Goal: Transaction & Acquisition: Obtain resource

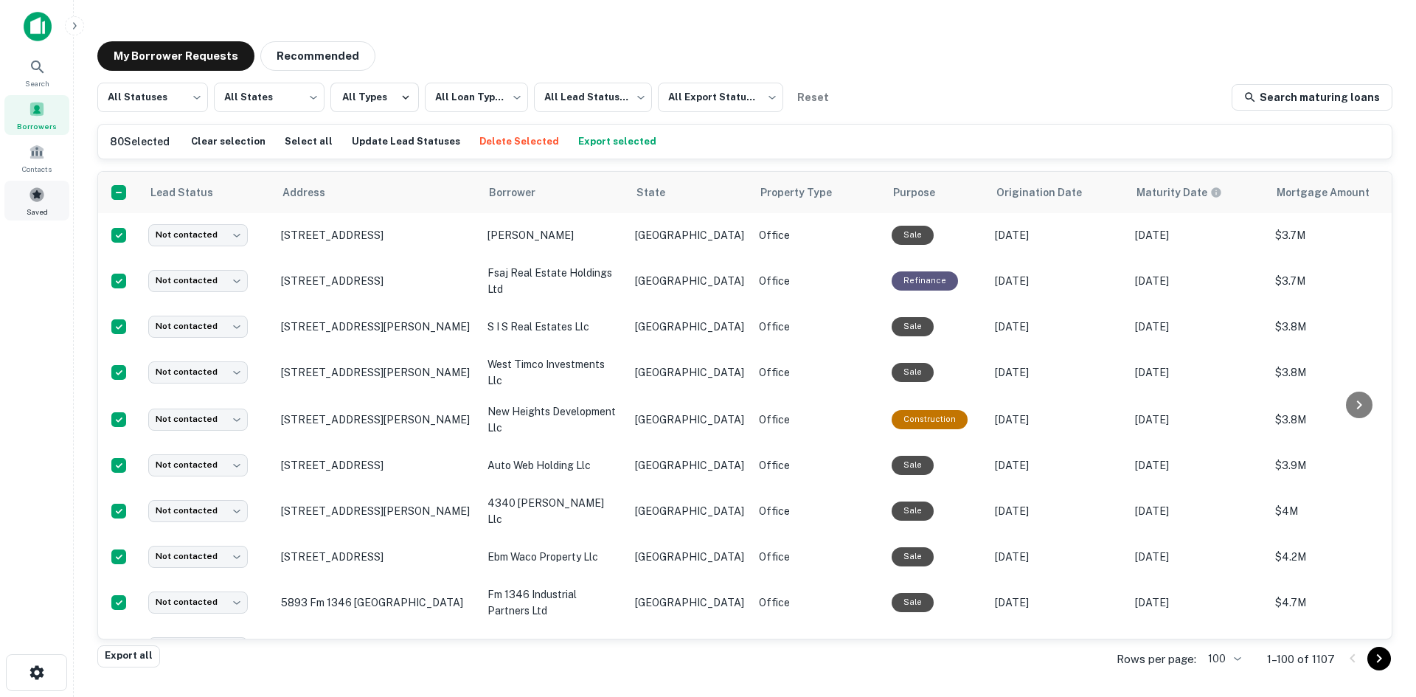
click at [35, 196] on span at bounding box center [37, 195] width 16 height 16
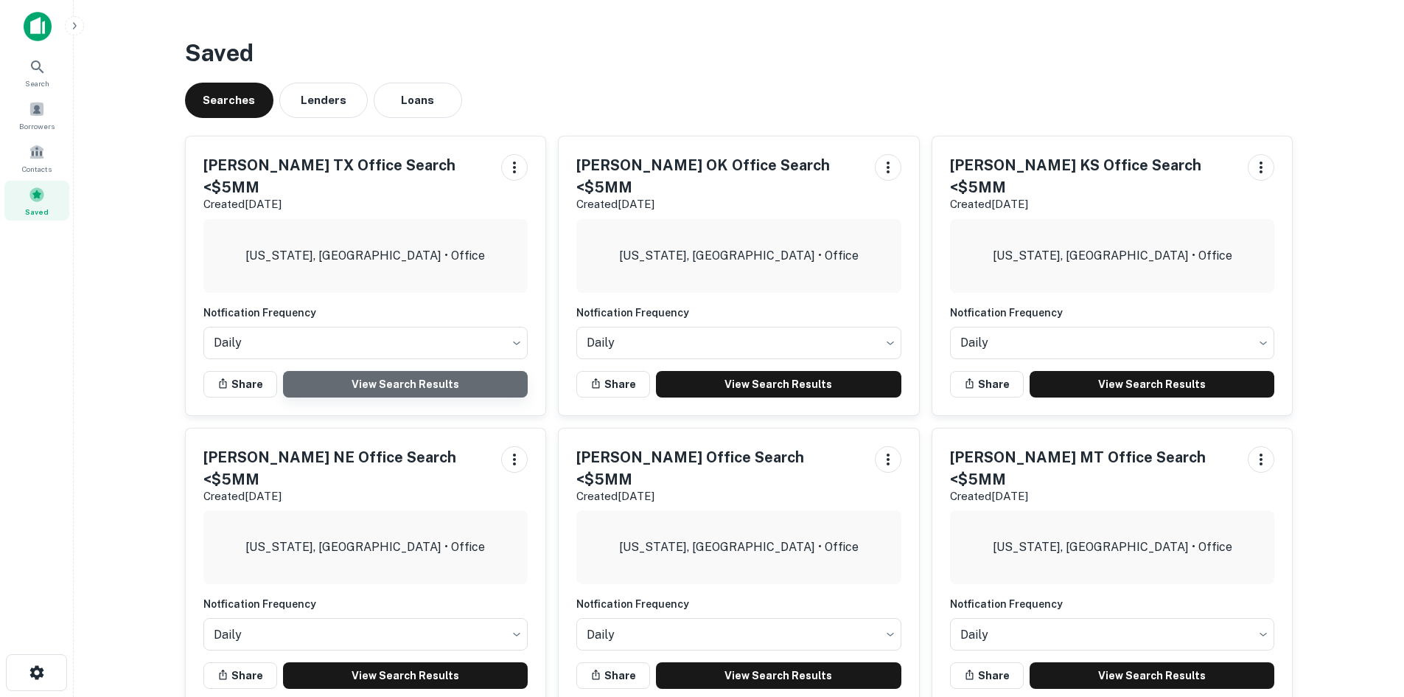
click at [368, 371] on link "View Search Results" at bounding box center [406, 384] width 246 height 27
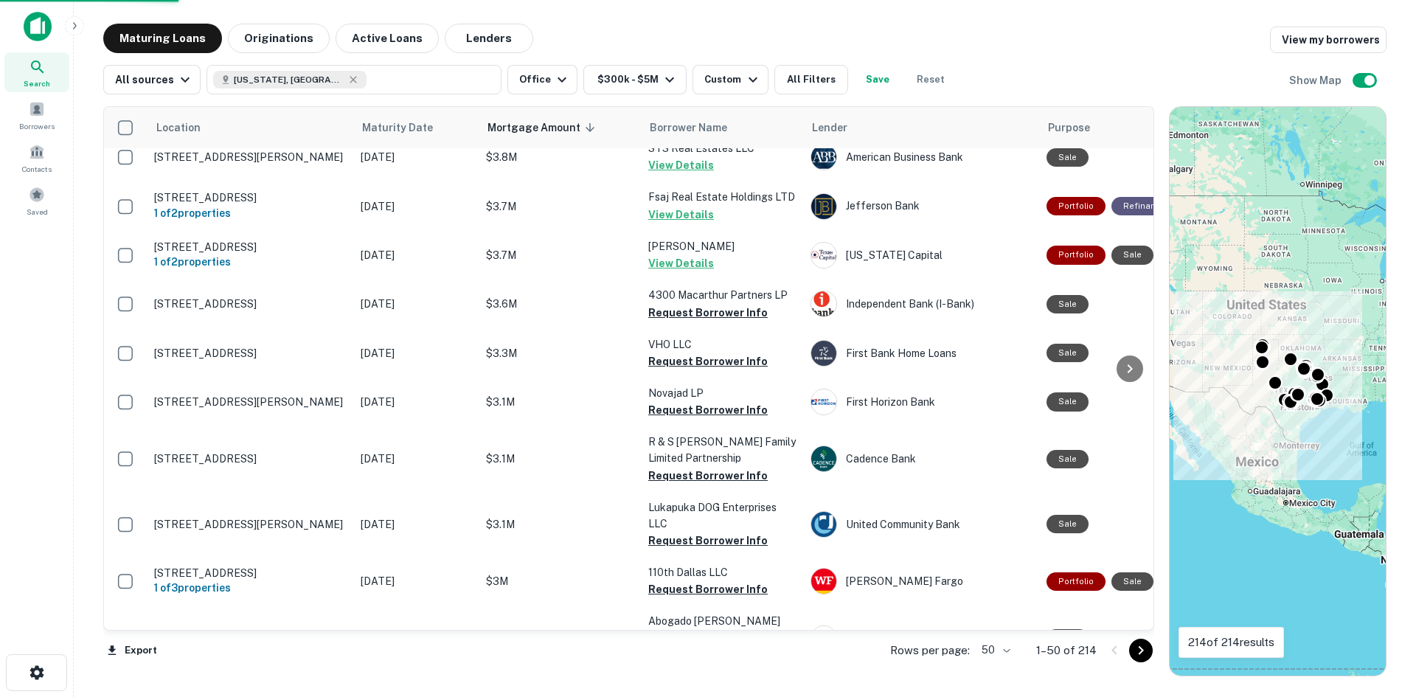
scroll to position [442, 0]
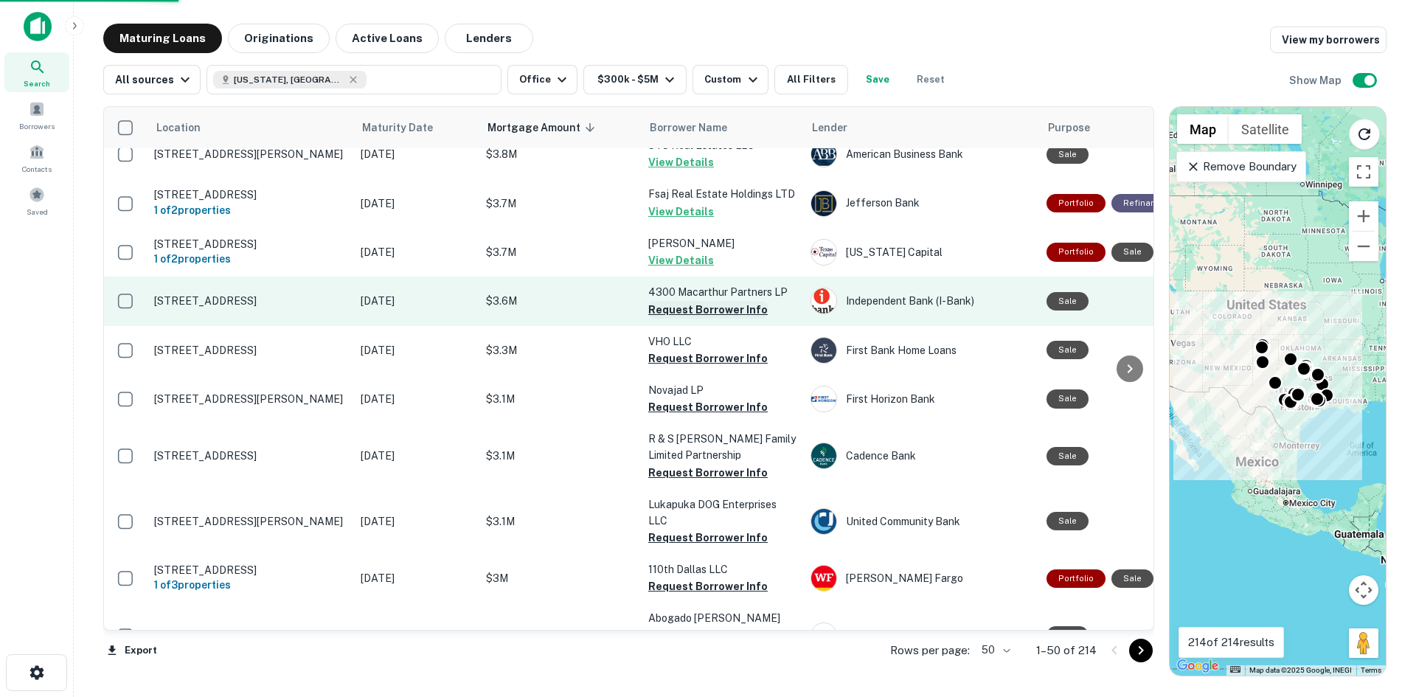
click at [695, 318] on button "Request Borrower Info" at bounding box center [707, 310] width 119 height 18
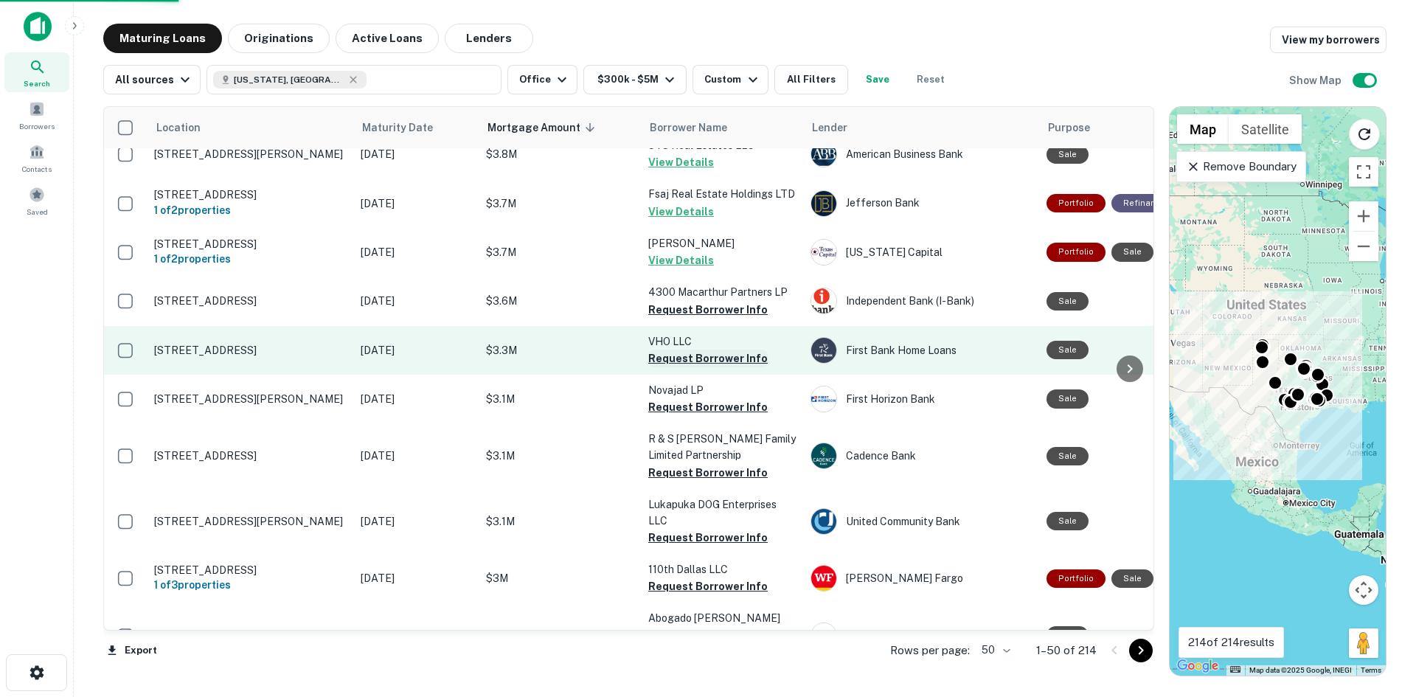
click at [692, 367] on button "Request Borrower Info" at bounding box center [707, 358] width 119 height 18
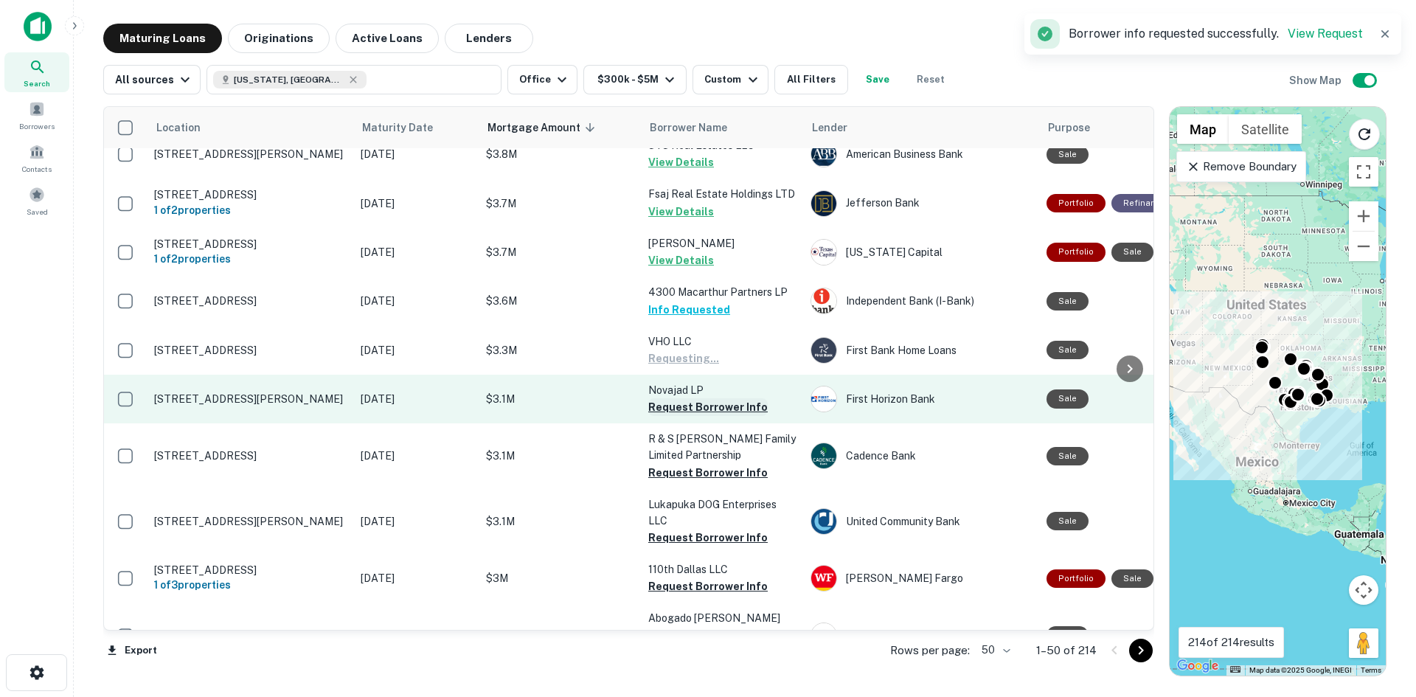
click at [698, 416] on button "Request Borrower Info" at bounding box center [707, 407] width 119 height 18
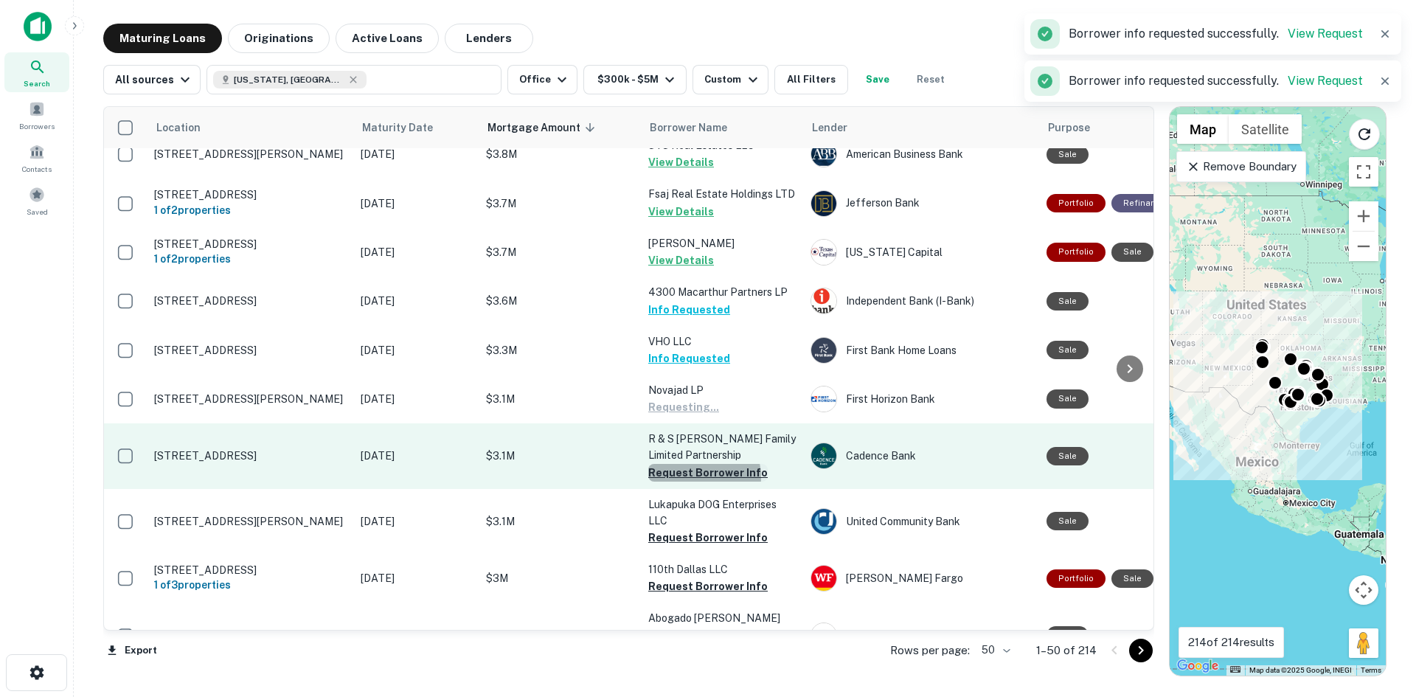
click at [700, 481] on button "Request Borrower Info" at bounding box center [707, 473] width 119 height 18
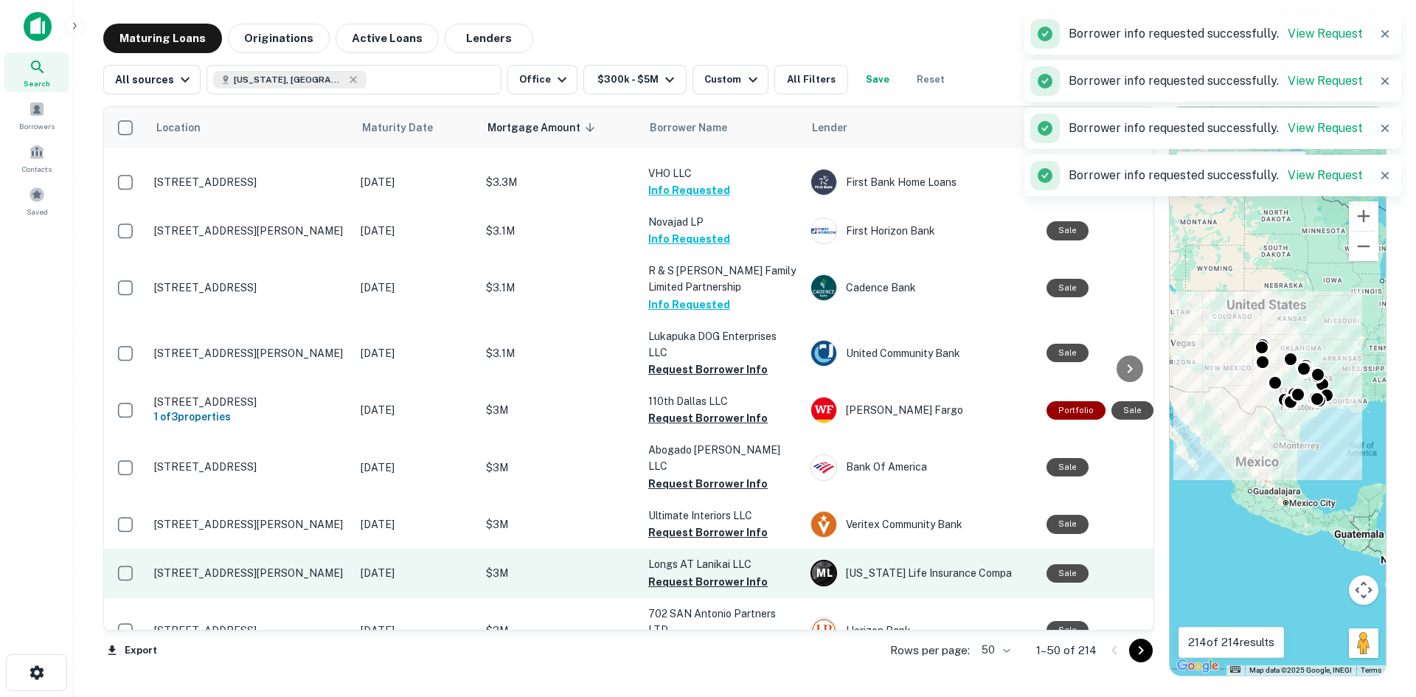
scroll to position [737, 0]
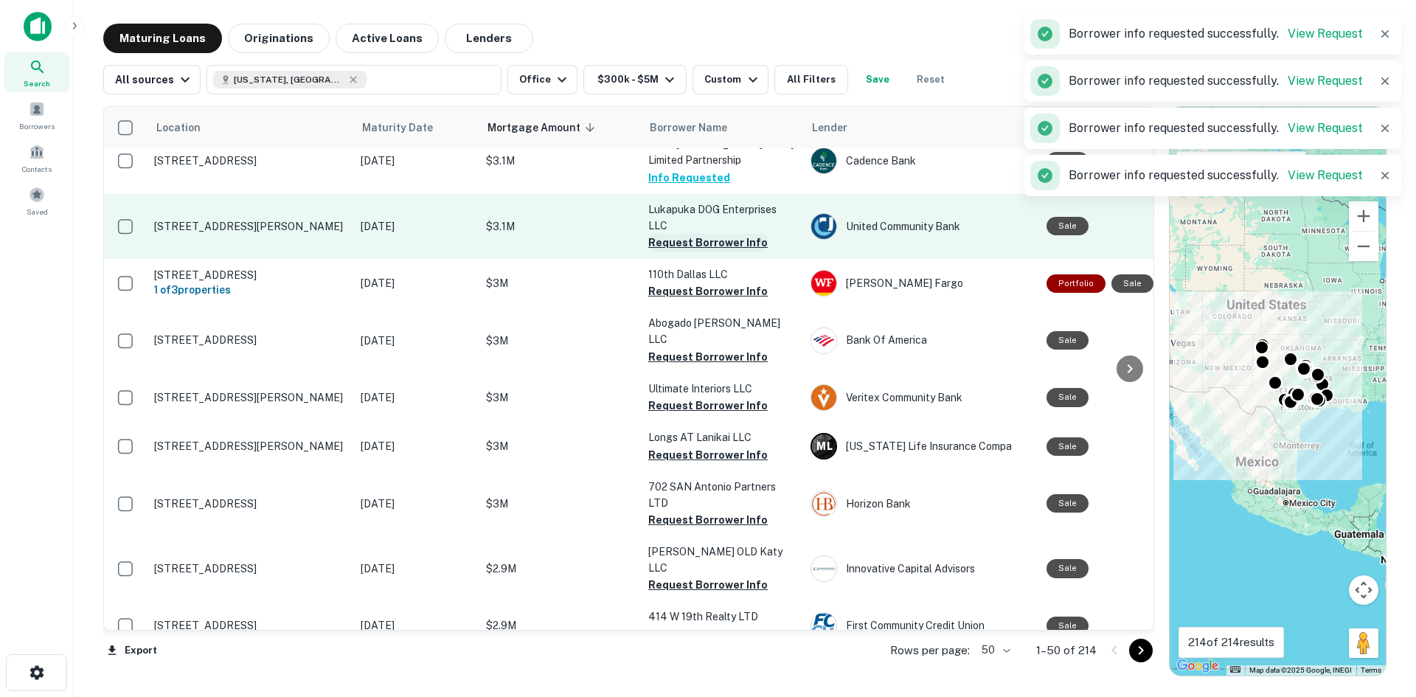
click at [695, 251] on button "Request Borrower Info" at bounding box center [707, 243] width 119 height 18
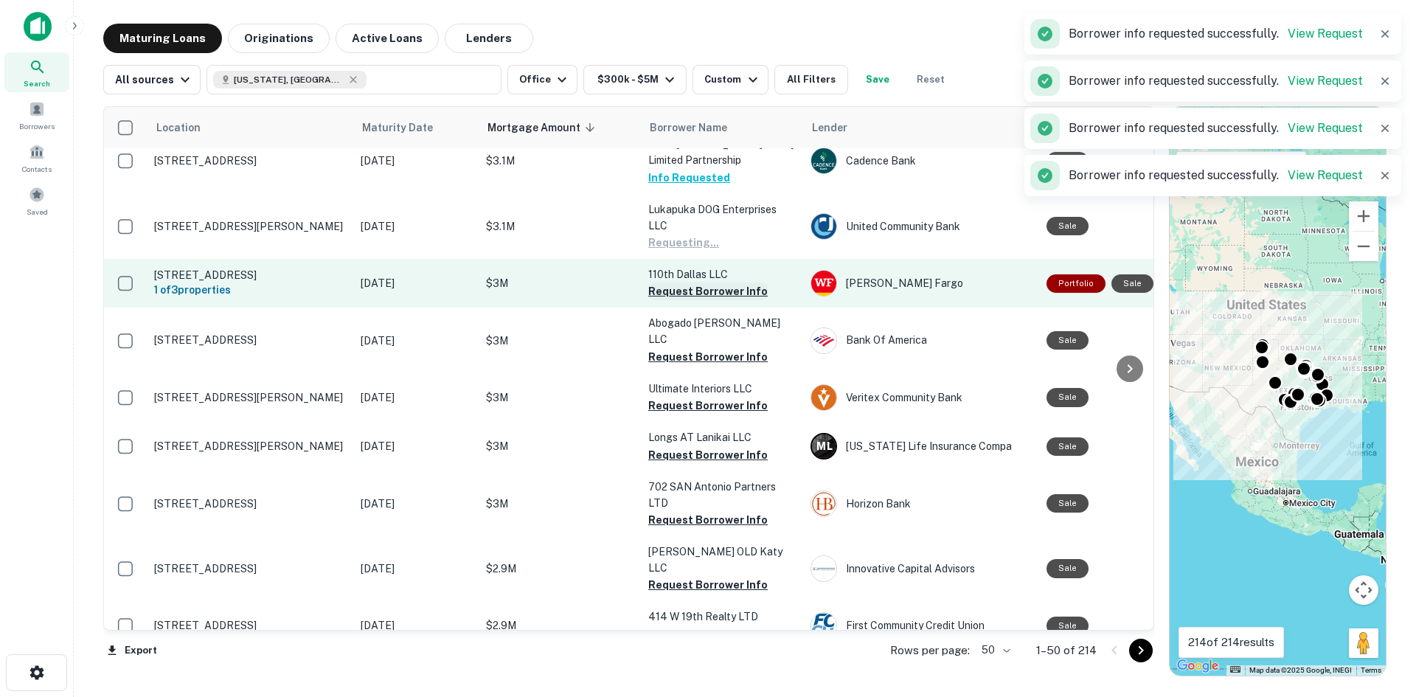
click at [689, 300] on button "Request Borrower Info" at bounding box center [707, 291] width 119 height 18
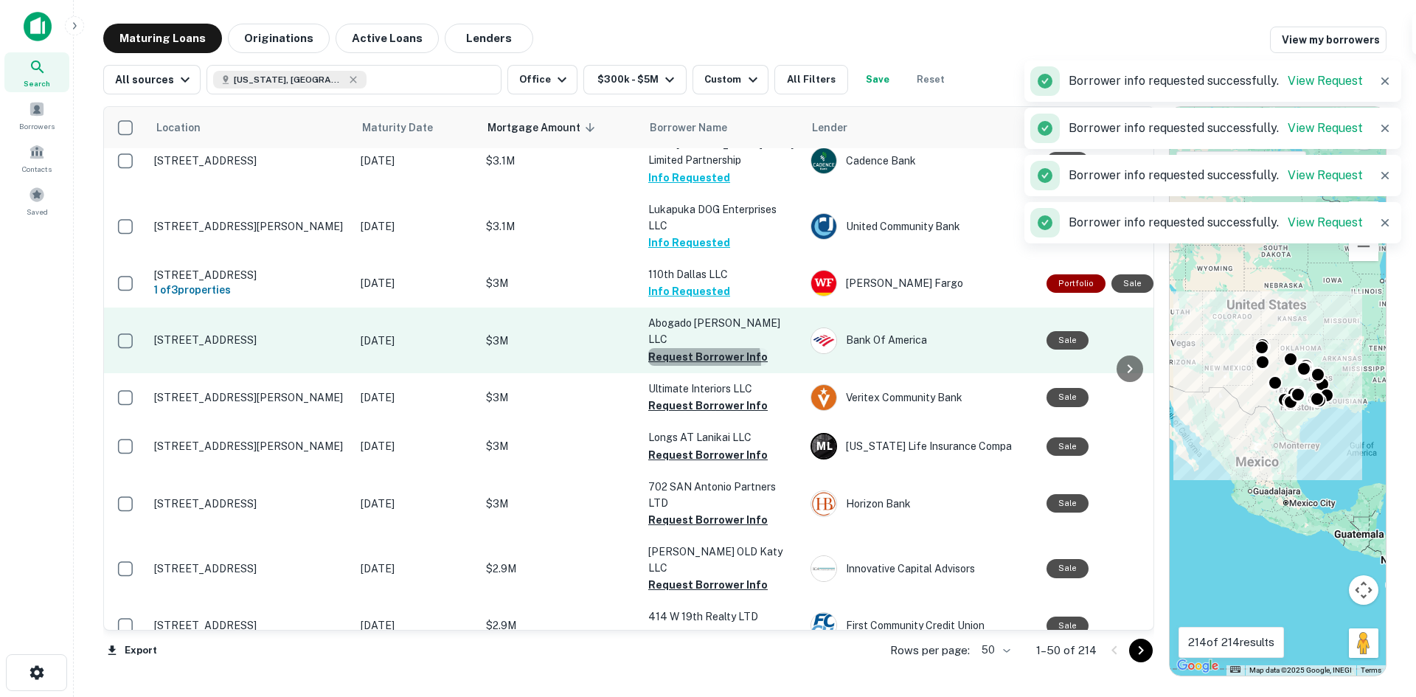
click at [695, 363] on button "Request Borrower Info" at bounding box center [707, 357] width 119 height 18
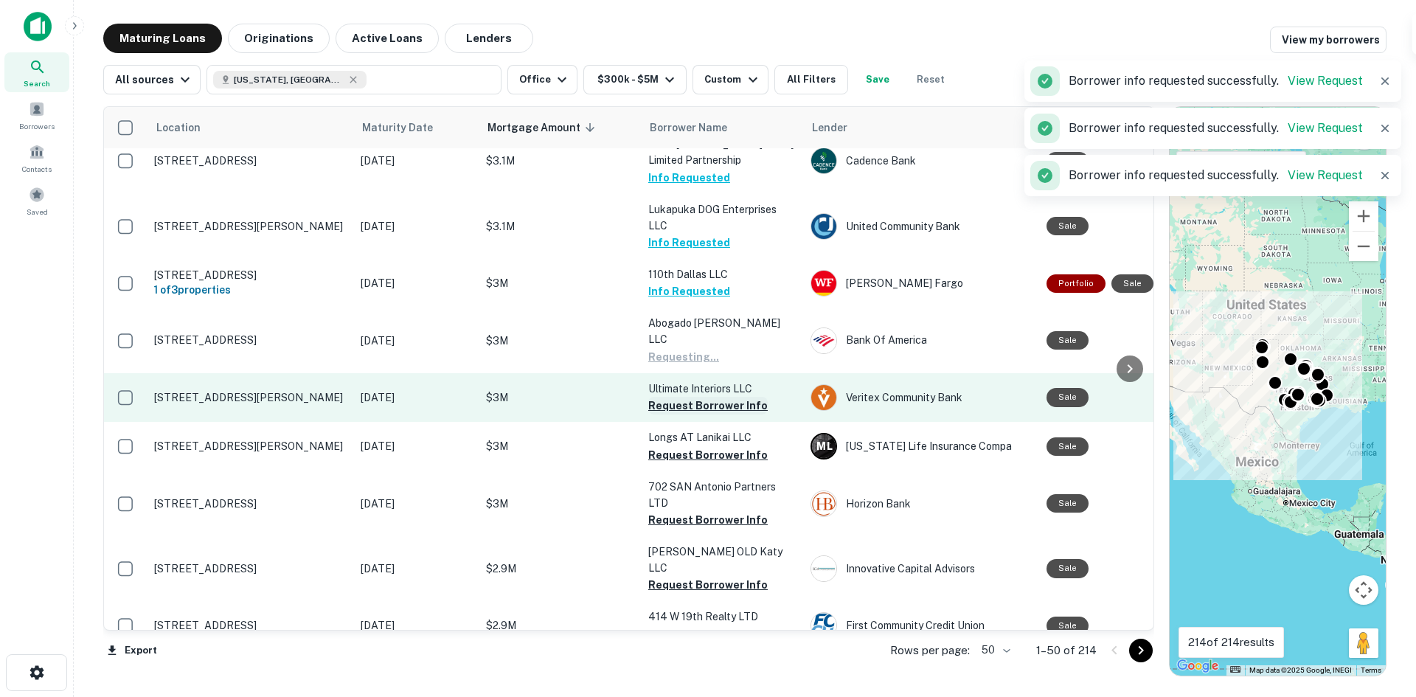
click at [694, 408] on button "Request Borrower Info" at bounding box center [707, 406] width 119 height 18
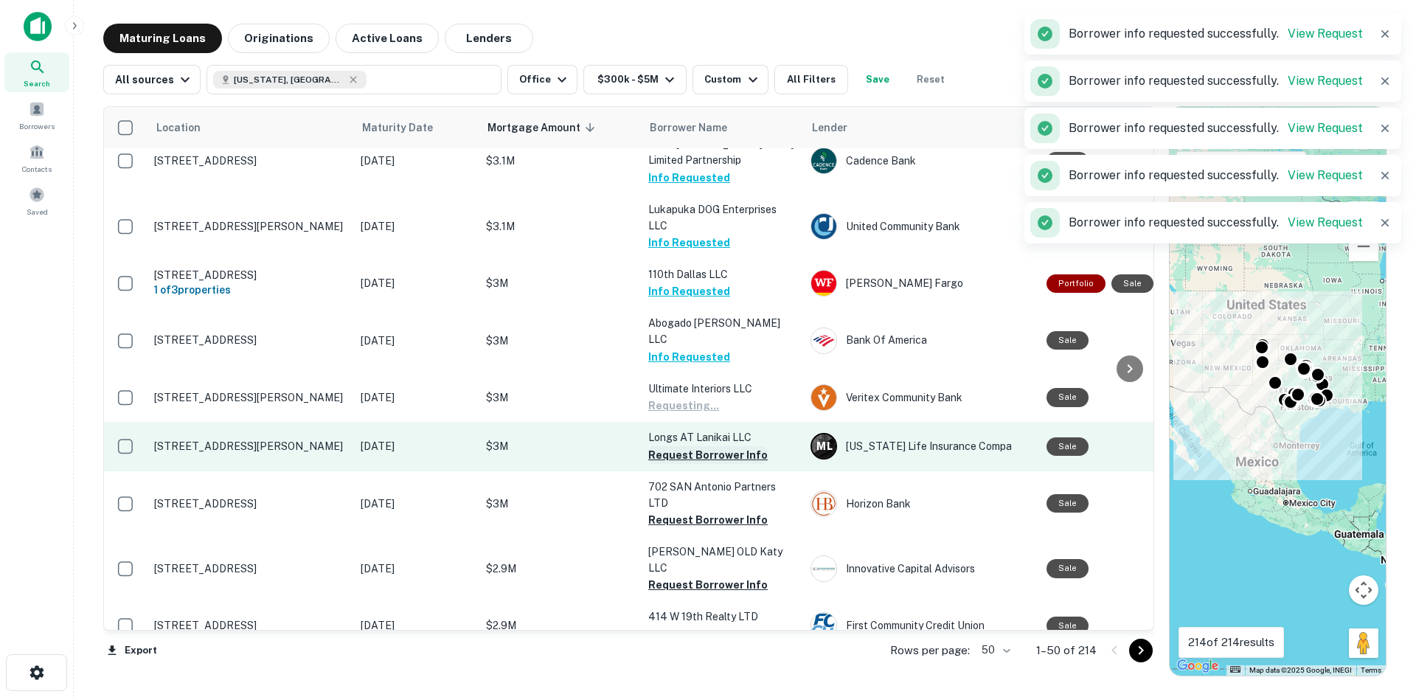
click at [697, 454] on button "Request Borrower Info" at bounding box center [707, 455] width 119 height 18
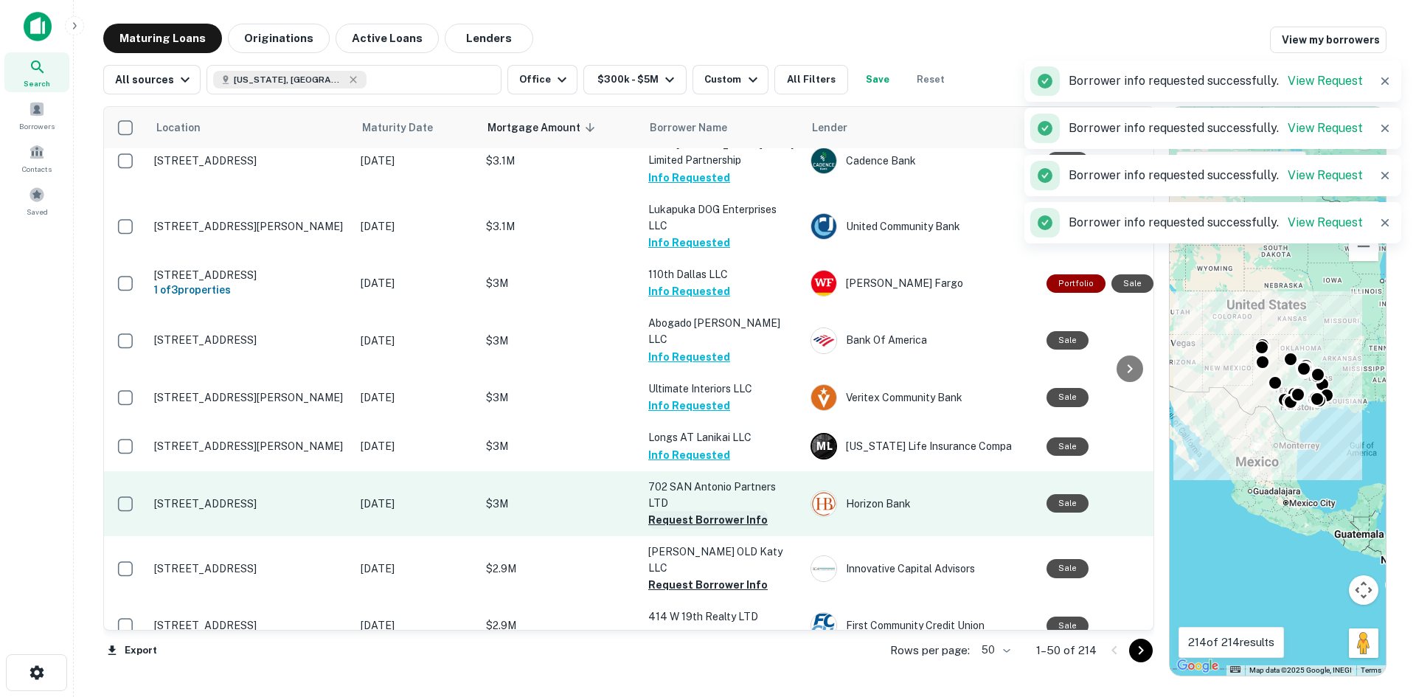
click at [706, 511] on button "Request Borrower Info" at bounding box center [707, 520] width 119 height 18
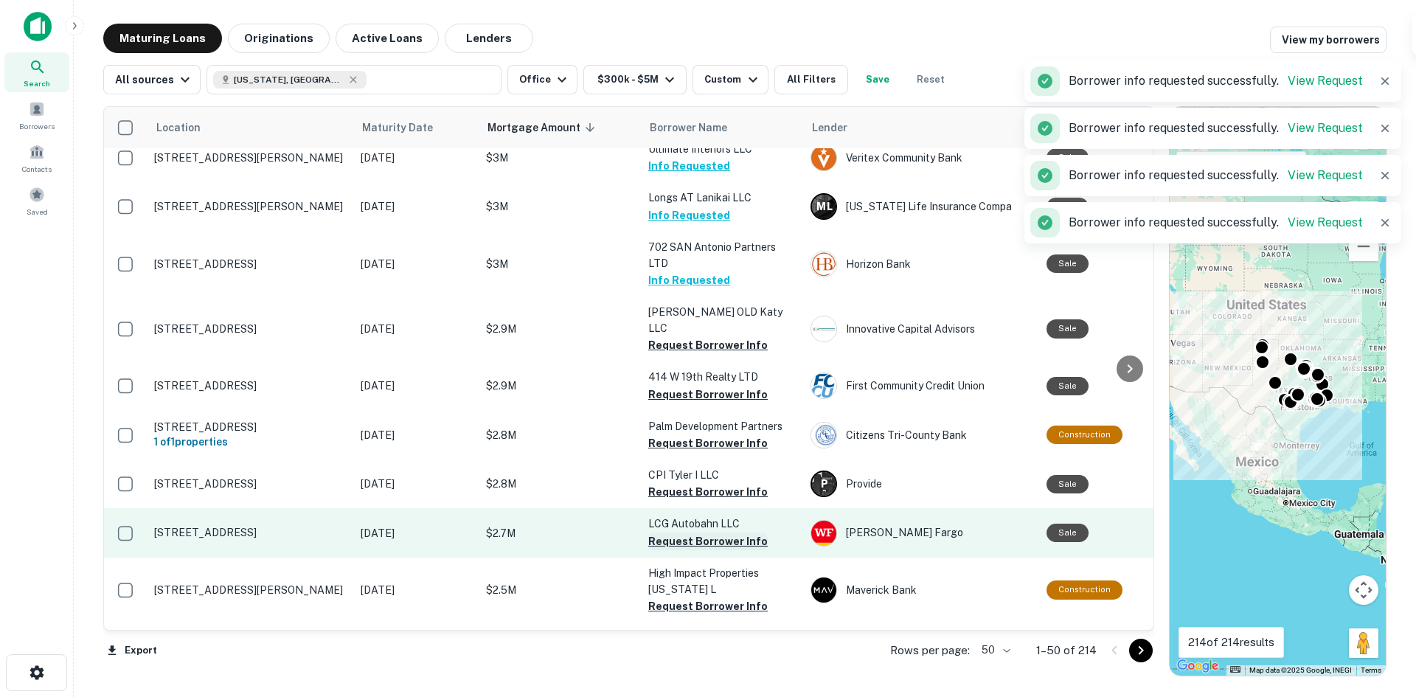
scroll to position [1032, 0]
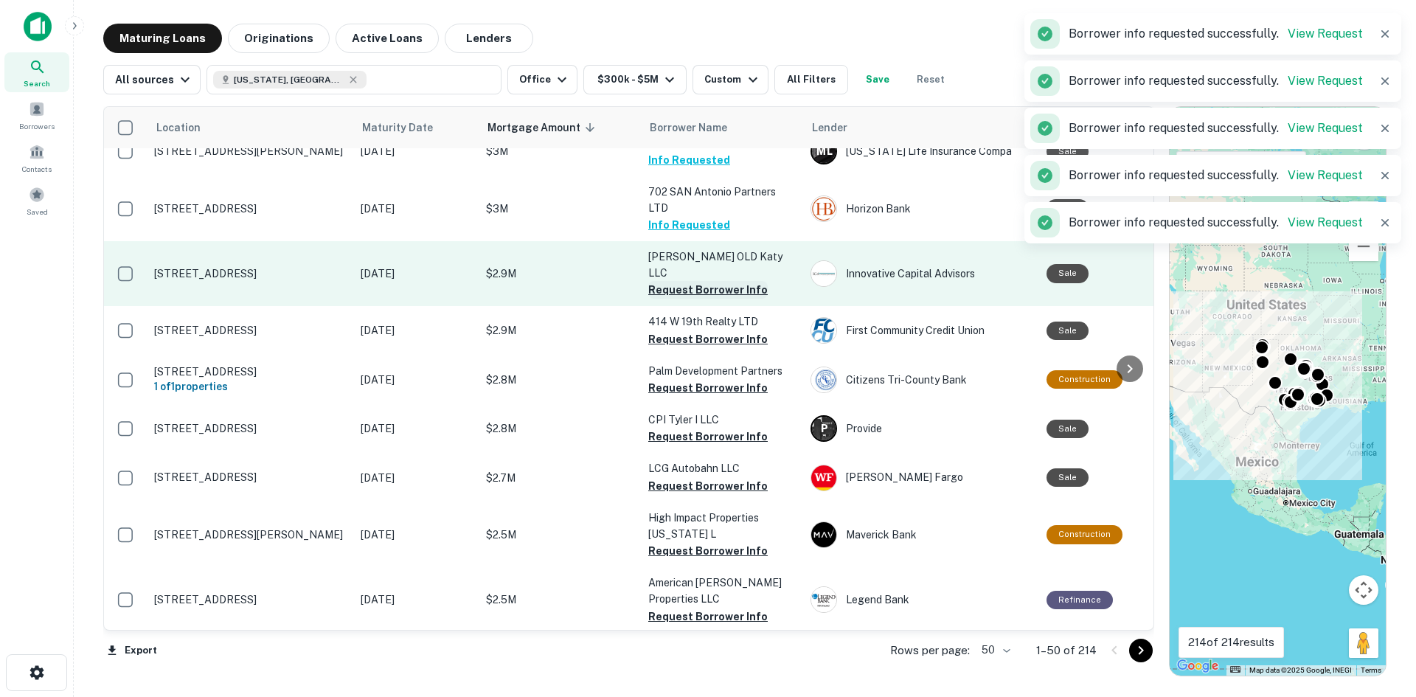
click at [696, 281] on button "Request Borrower Info" at bounding box center [707, 290] width 119 height 18
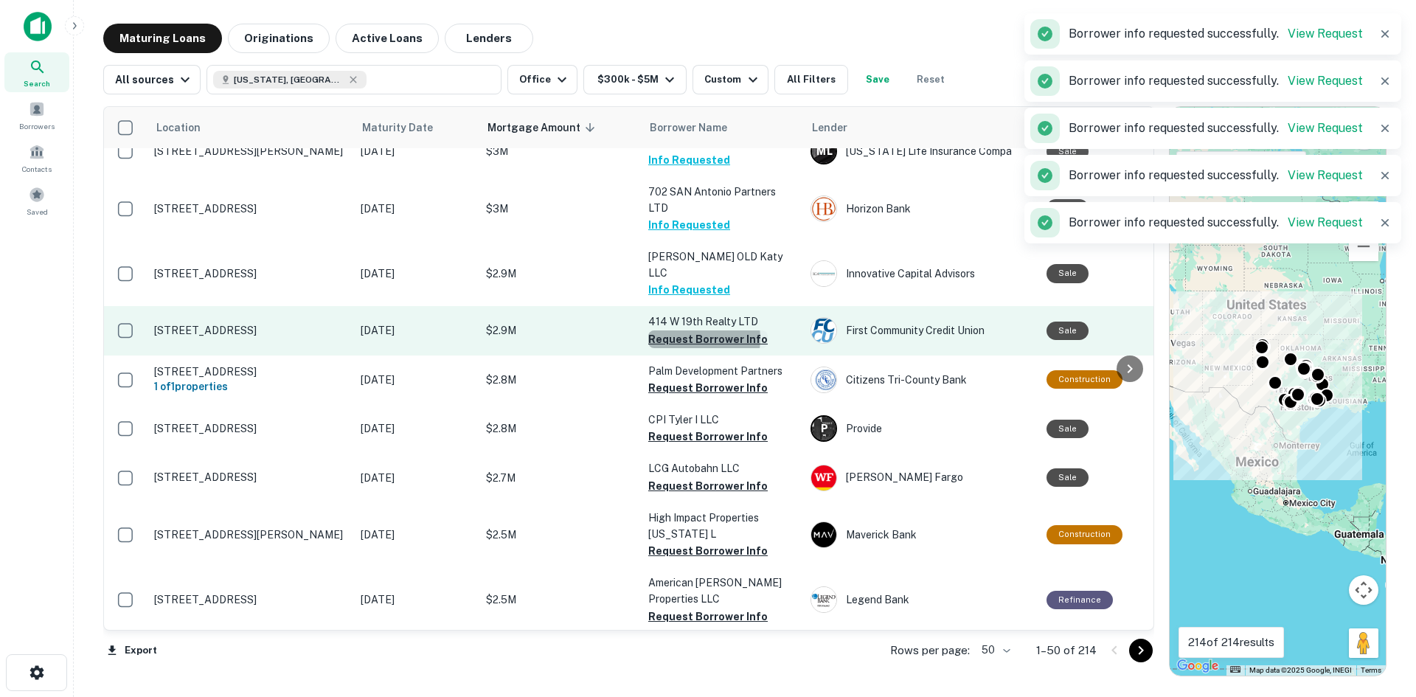
click at [692, 330] on button "Request Borrower Info" at bounding box center [707, 339] width 119 height 18
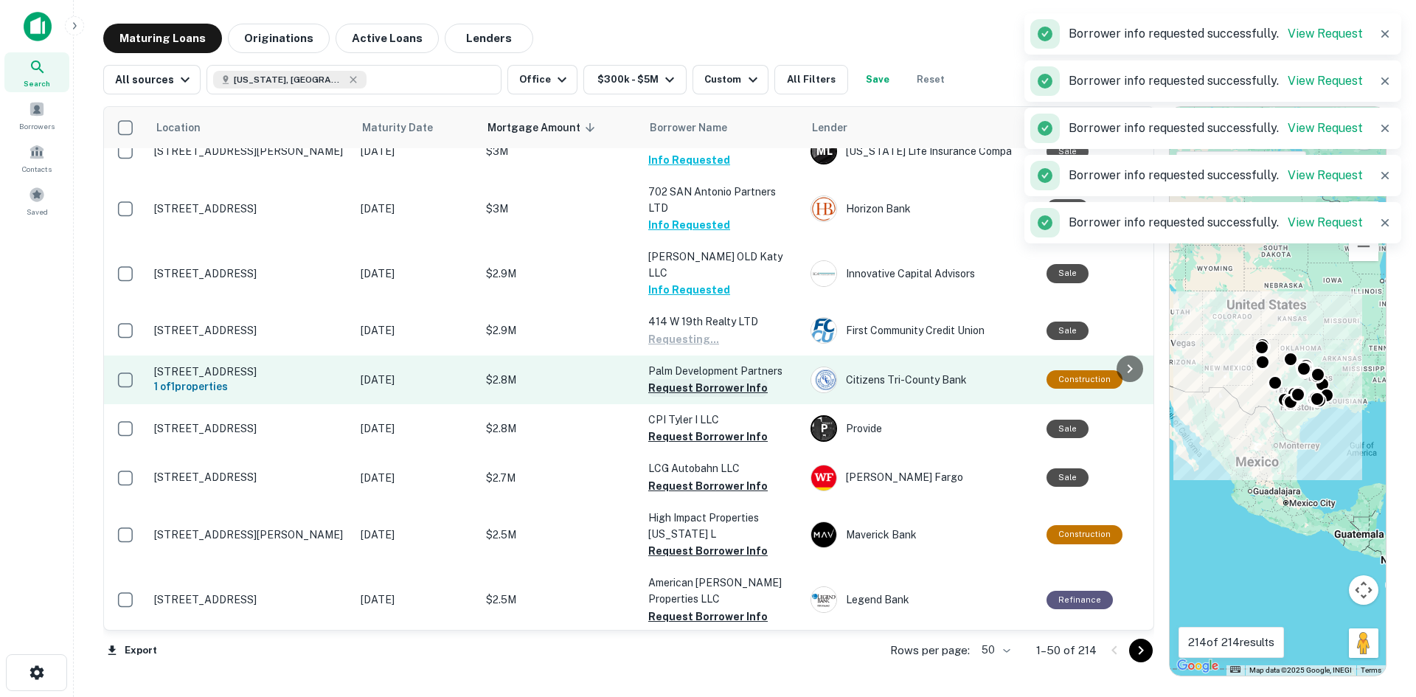
click at [698, 379] on button "Request Borrower Info" at bounding box center [707, 388] width 119 height 18
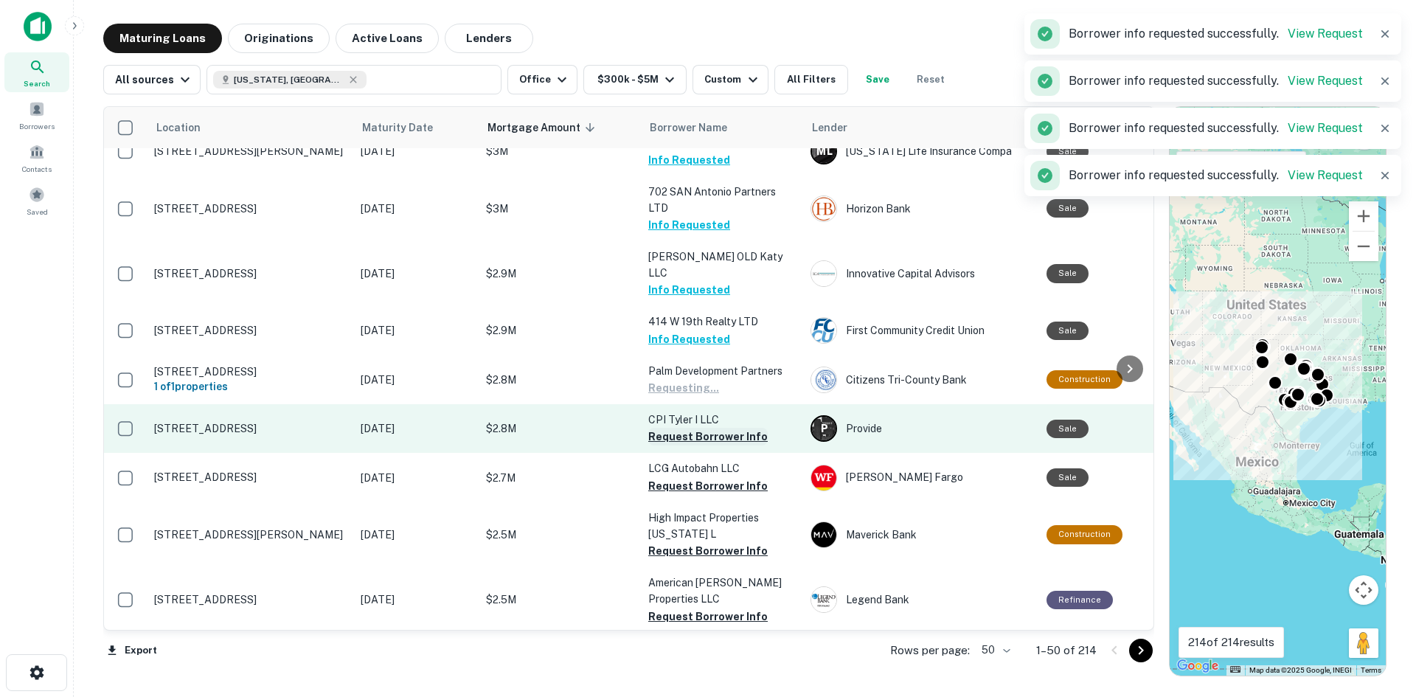
click at [700, 428] on button "Request Borrower Info" at bounding box center [707, 437] width 119 height 18
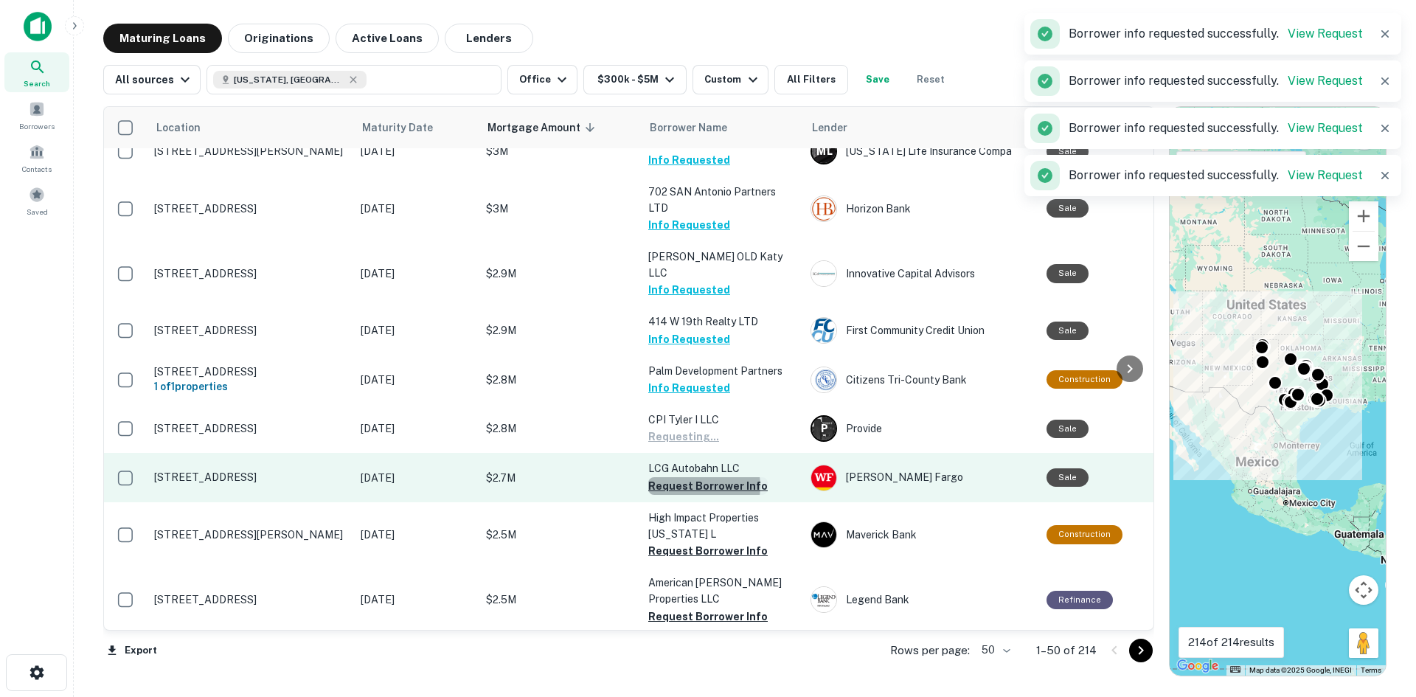
click at [698, 477] on button "Request Borrower Info" at bounding box center [707, 486] width 119 height 18
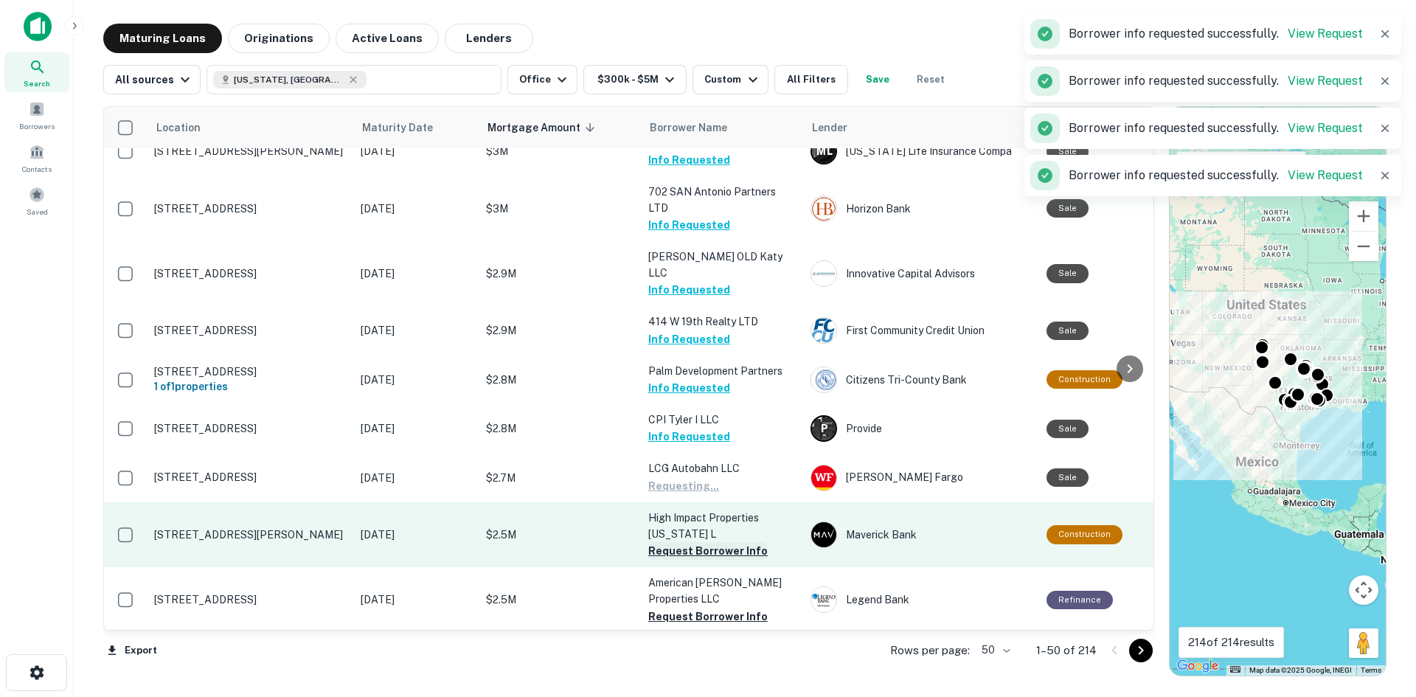
click at [692, 542] on button "Request Borrower Info" at bounding box center [707, 551] width 119 height 18
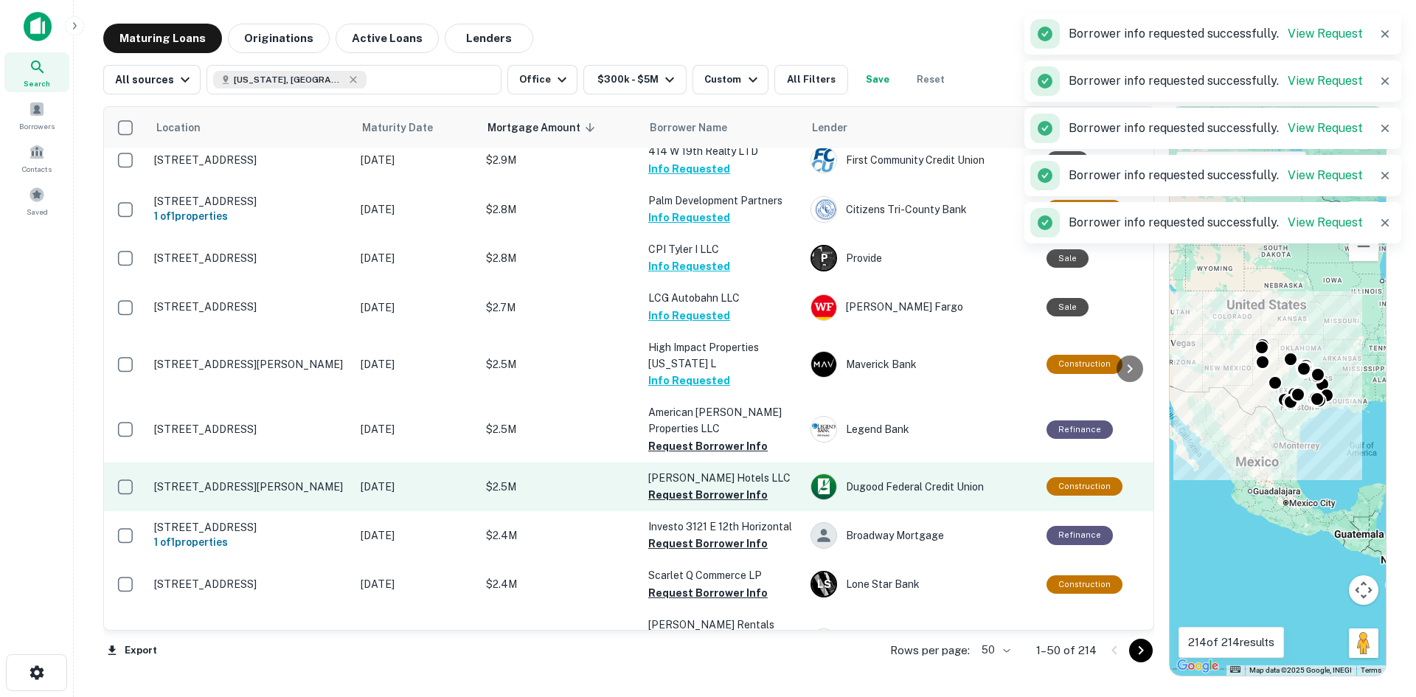
scroll to position [1253, 0]
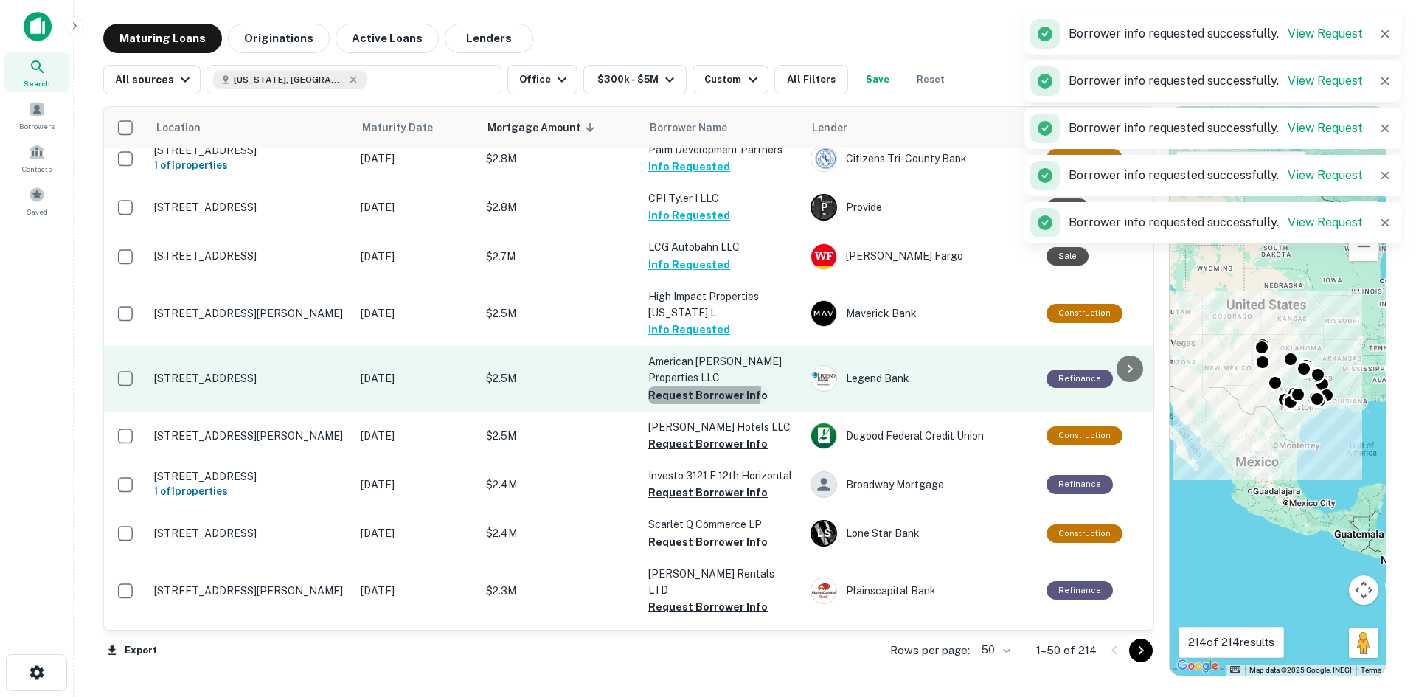
click at [689, 386] on button "Request Borrower Info" at bounding box center [707, 395] width 119 height 18
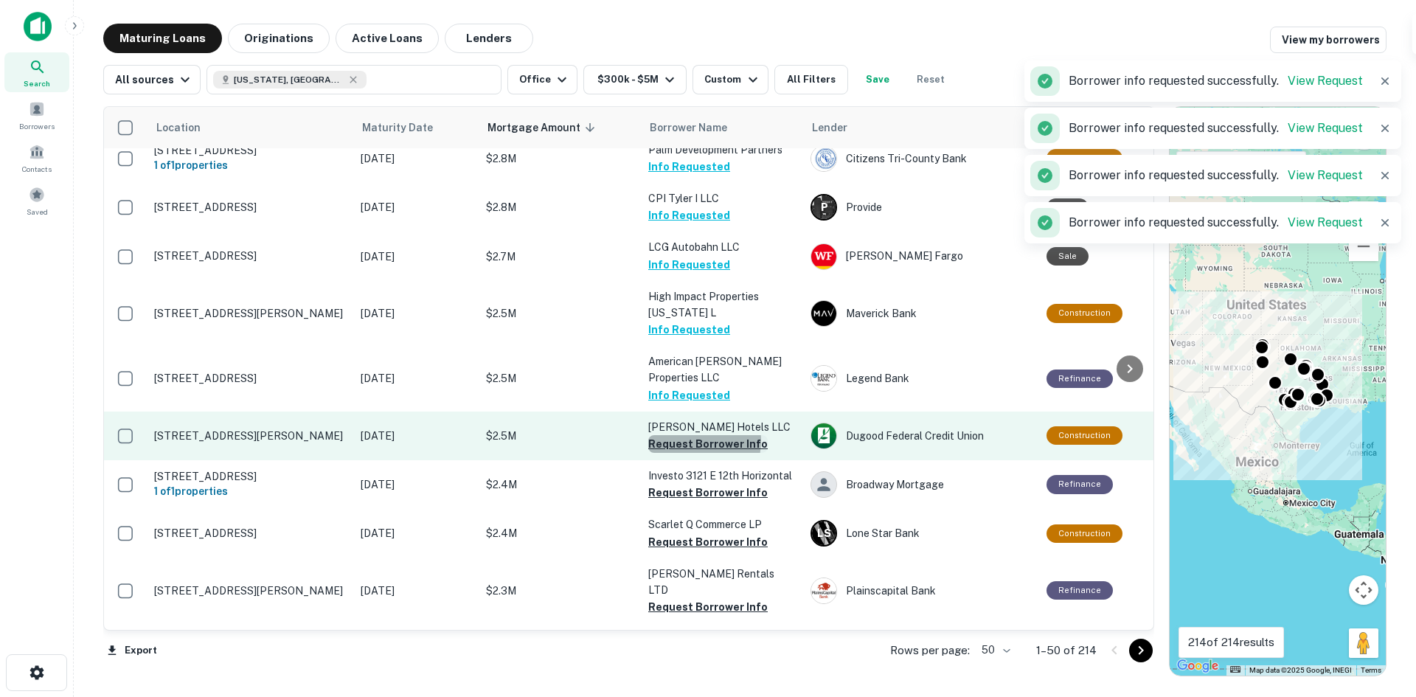
click at [695, 435] on button "Request Borrower Info" at bounding box center [707, 444] width 119 height 18
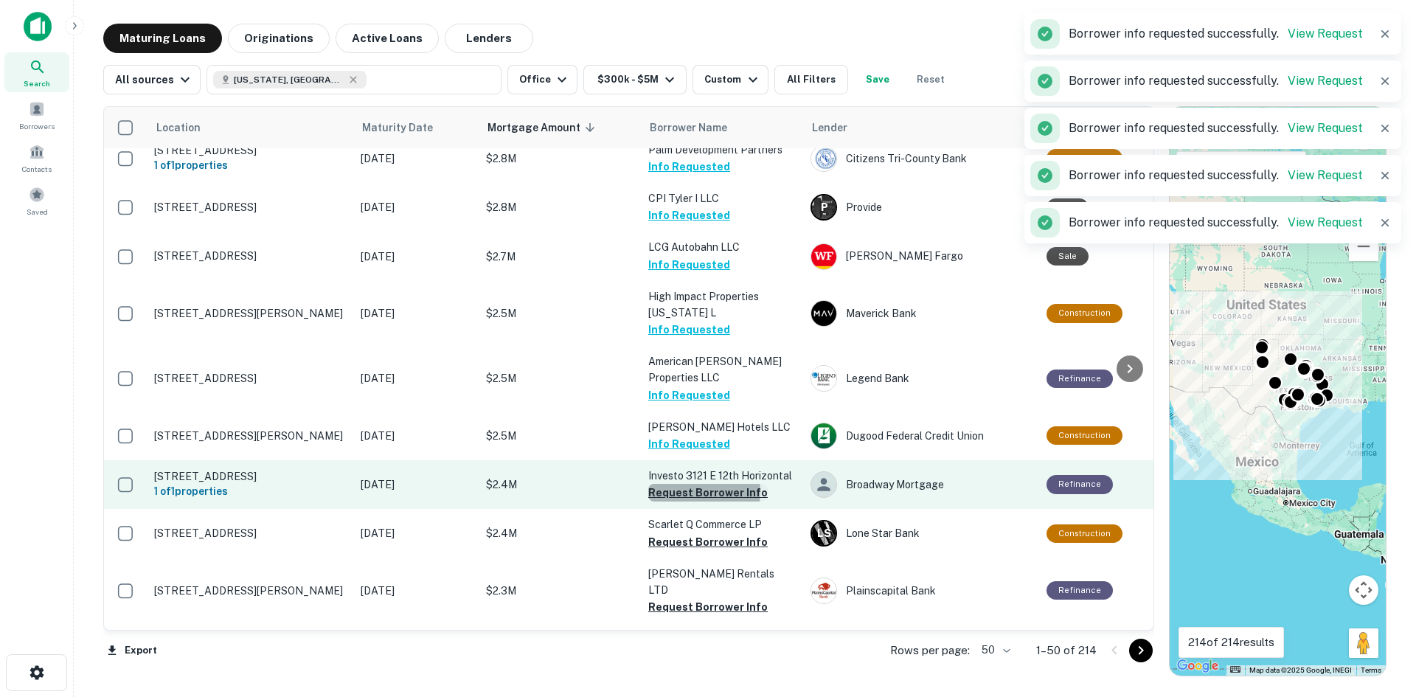
click at [693, 484] on button "Request Borrower Info" at bounding box center [707, 493] width 119 height 18
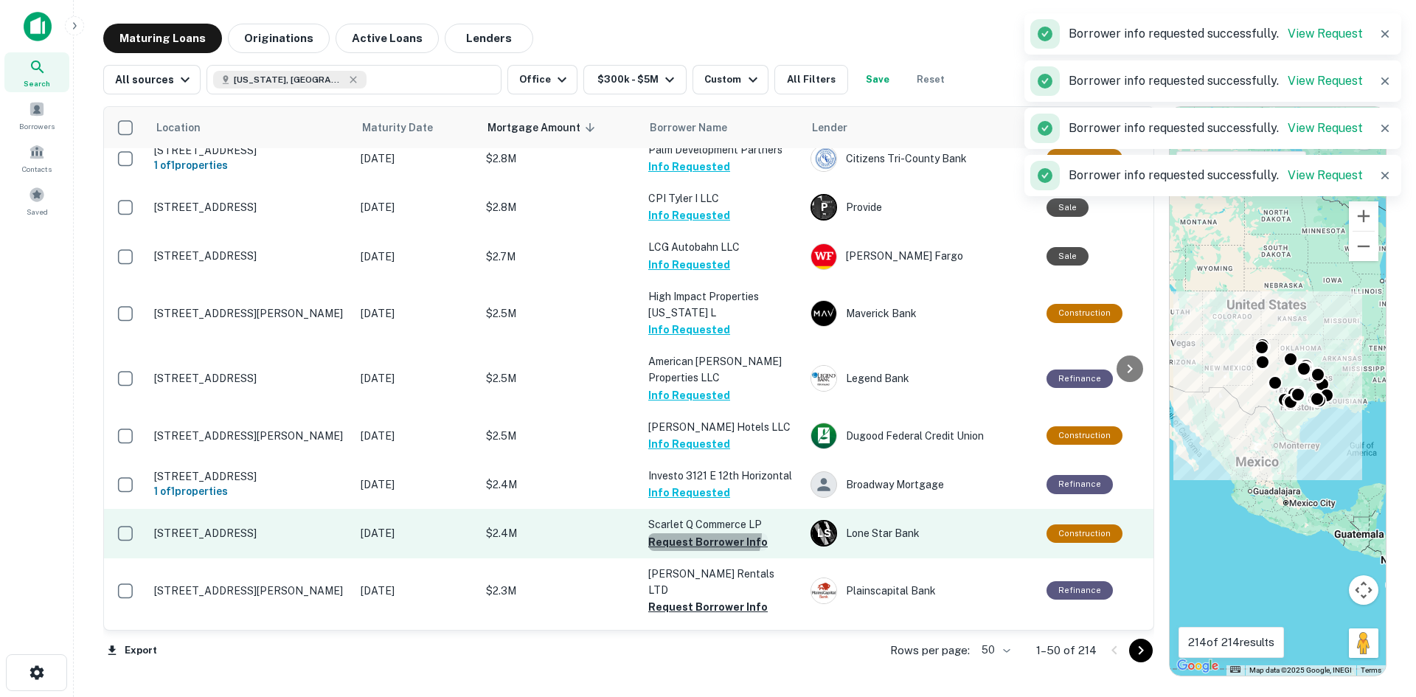
click at [698, 533] on button "Request Borrower Info" at bounding box center [707, 542] width 119 height 18
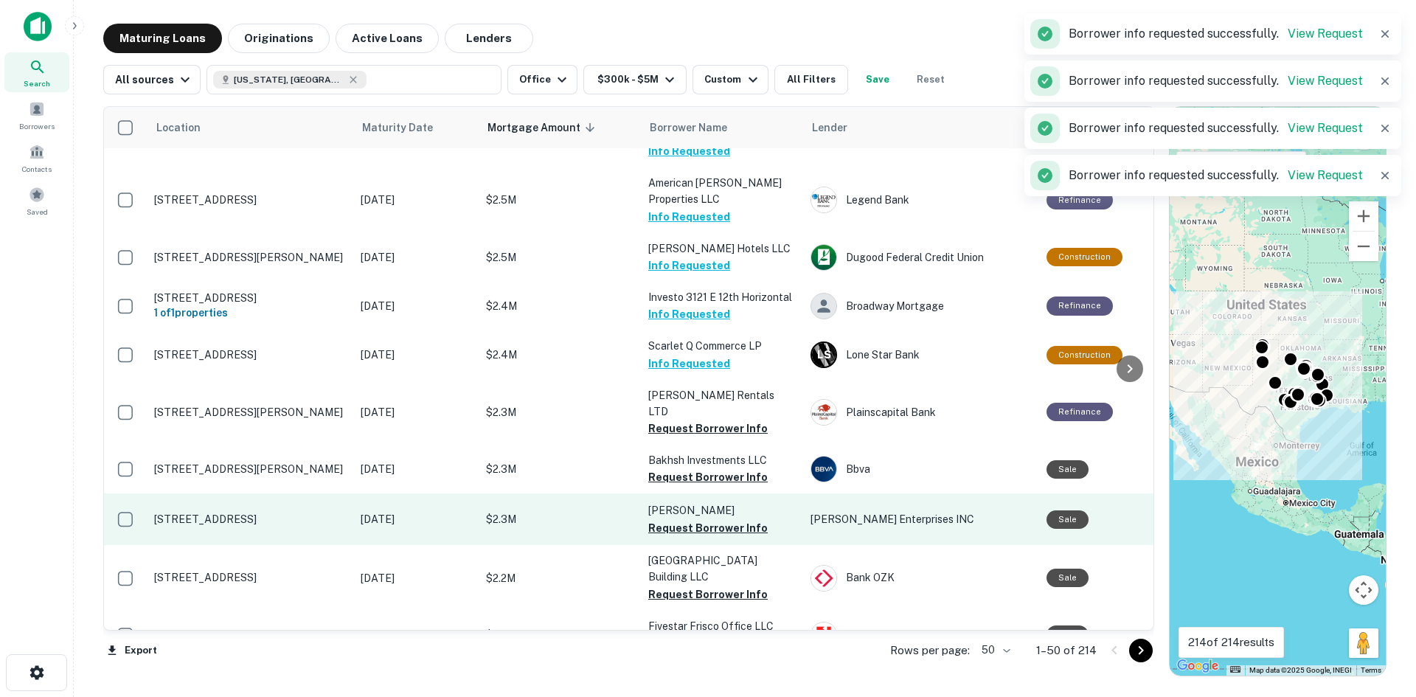
scroll to position [1475, 0]
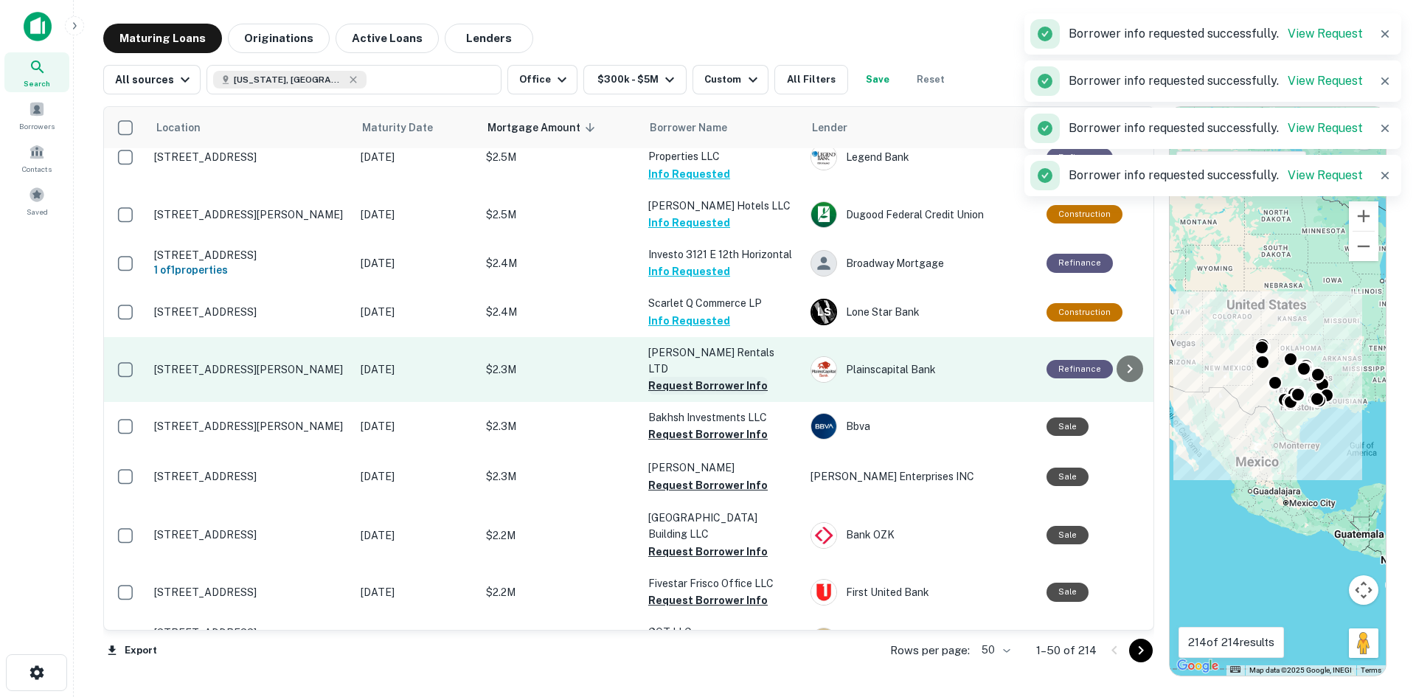
click at [699, 377] on button "Request Borrower Info" at bounding box center [707, 386] width 119 height 18
